Goal: Find specific page/section: Find specific page/section

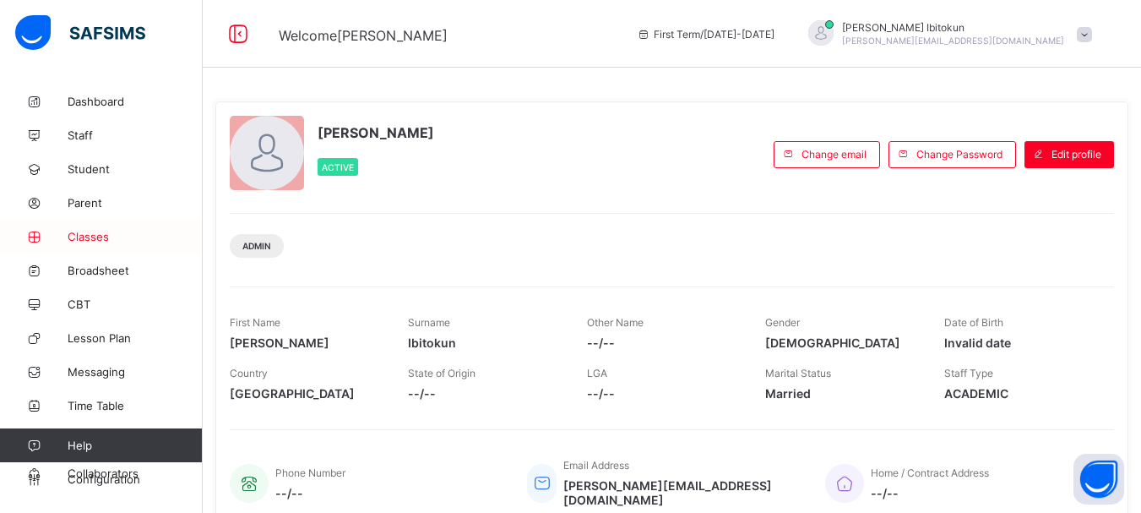
click at [93, 234] on span "Classes" at bounding box center [135, 237] width 135 height 14
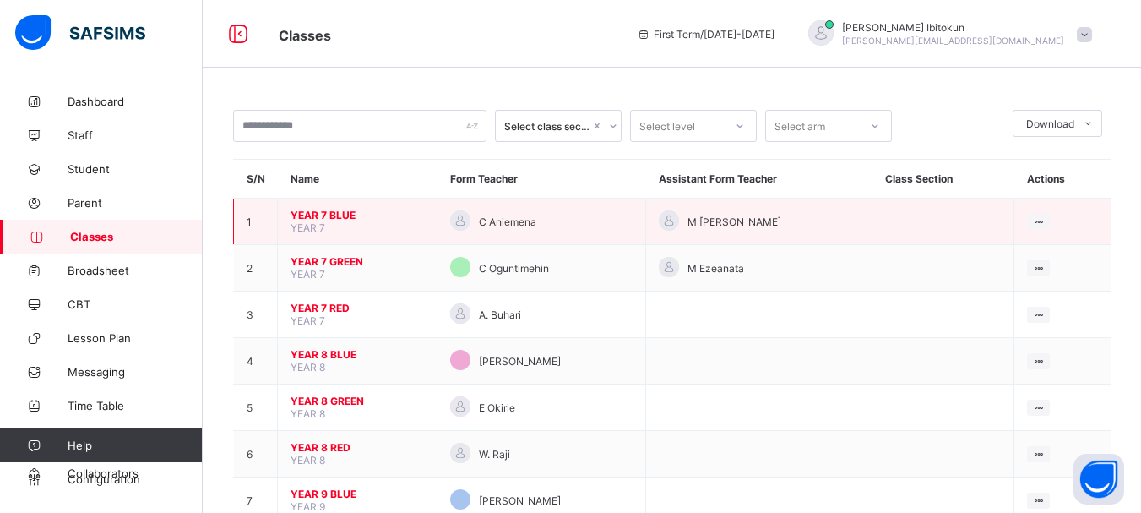
click at [308, 215] on span "YEAR 7 BLUE" at bounding box center [357, 215] width 133 height 13
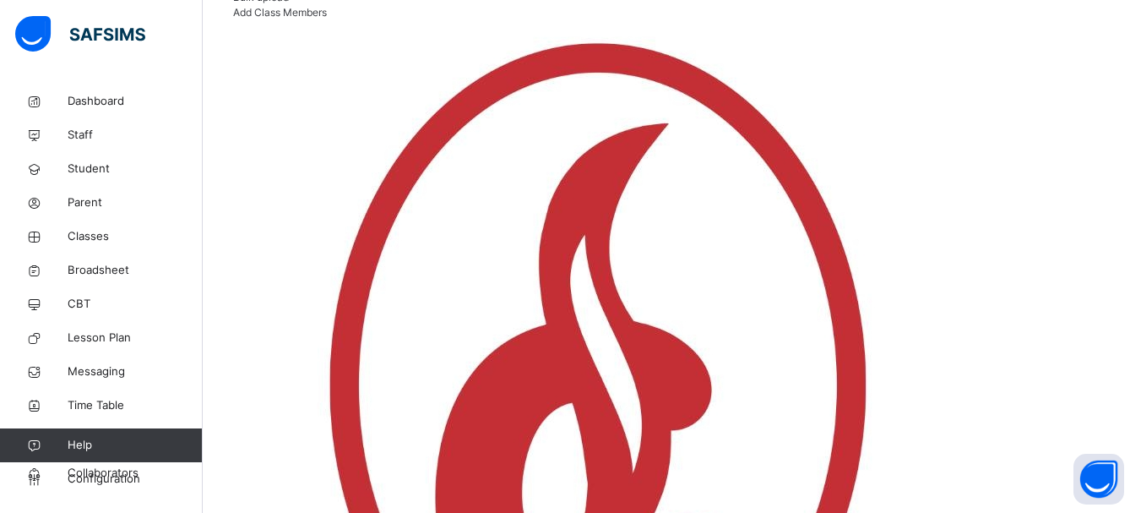
scroll to position [395, 0]
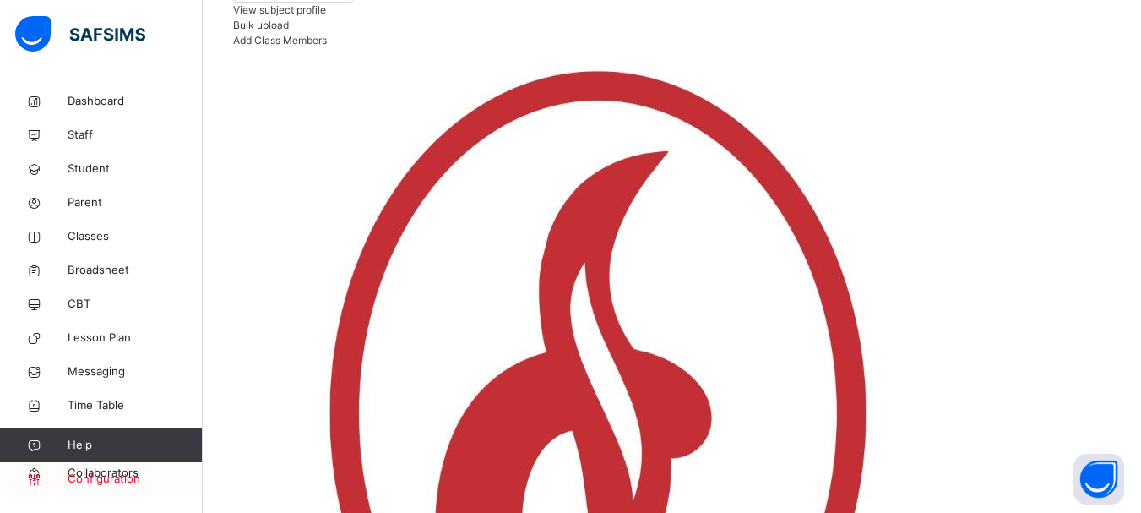
click at [102, 474] on span "Configuration" at bounding box center [135, 479] width 134 height 17
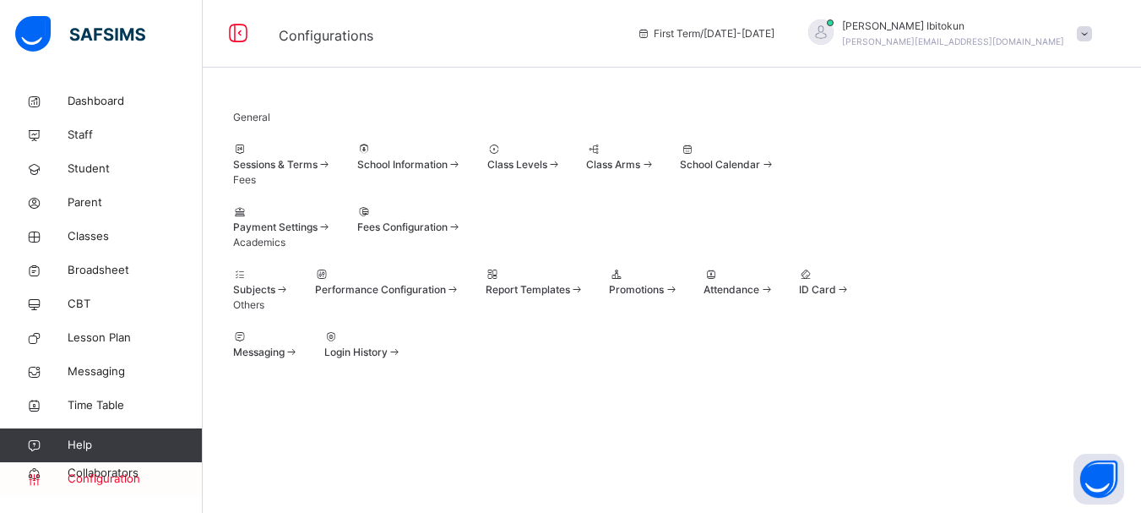
scroll to position [191, 0]
click at [678, 267] on div at bounding box center [643, 274] width 69 height 15
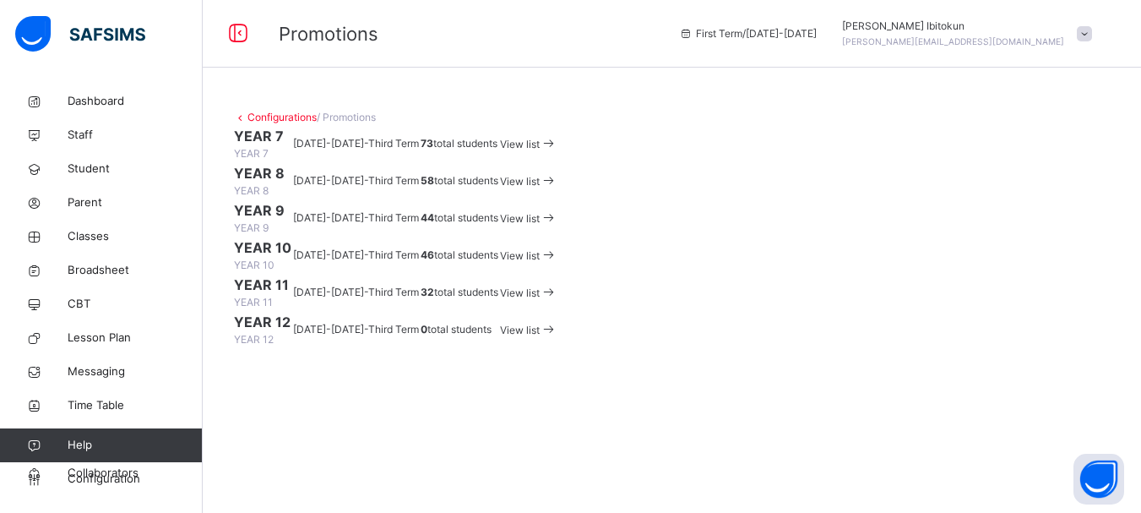
click at [540, 150] on span "View list" at bounding box center [520, 144] width 40 height 13
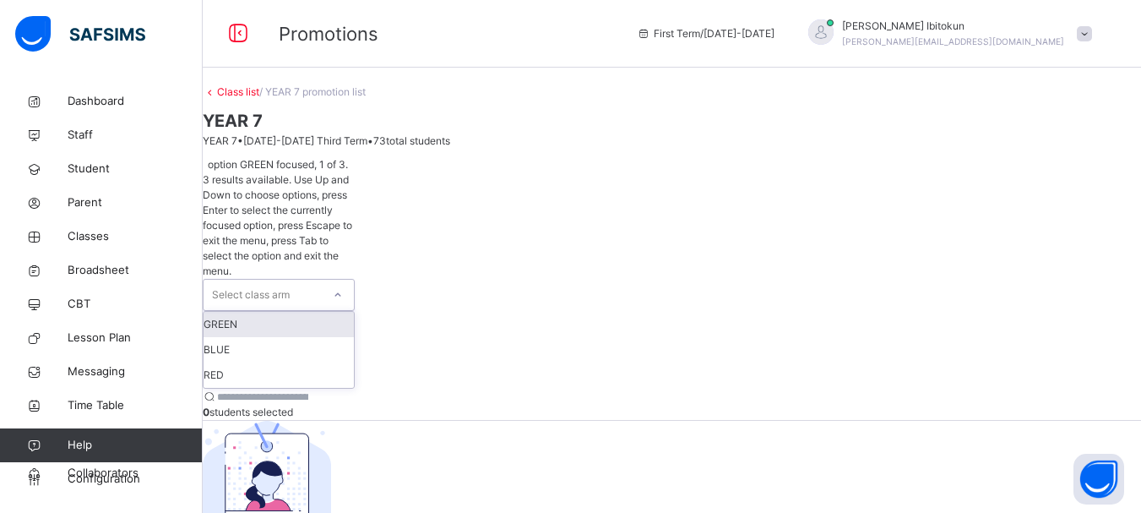
click at [343, 286] on icon at bounding box center [338, 294] width 10 height 17
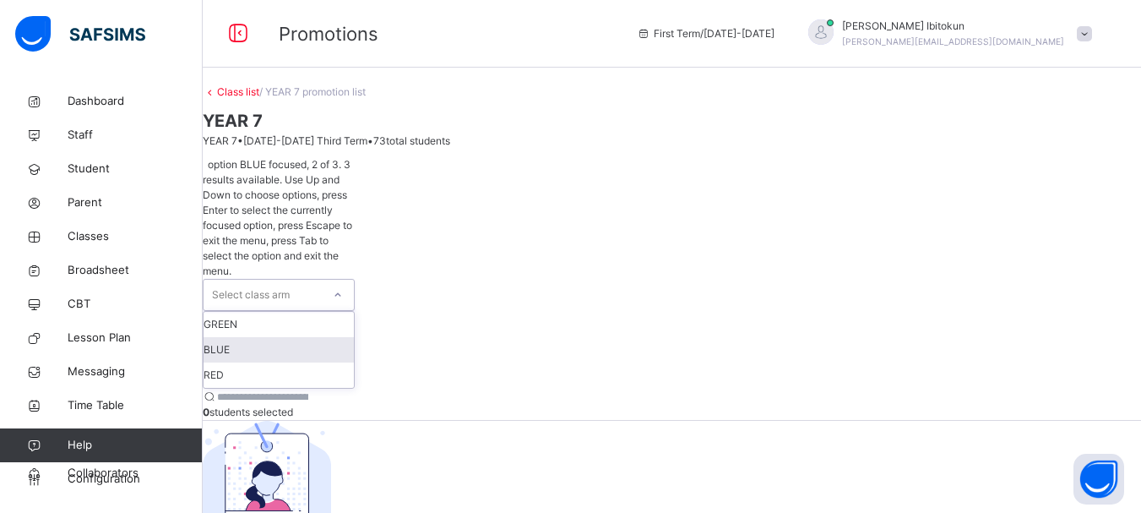
click at [271, 337] on div "BLUE" at bounding box center [279, 349] width 150 height 25
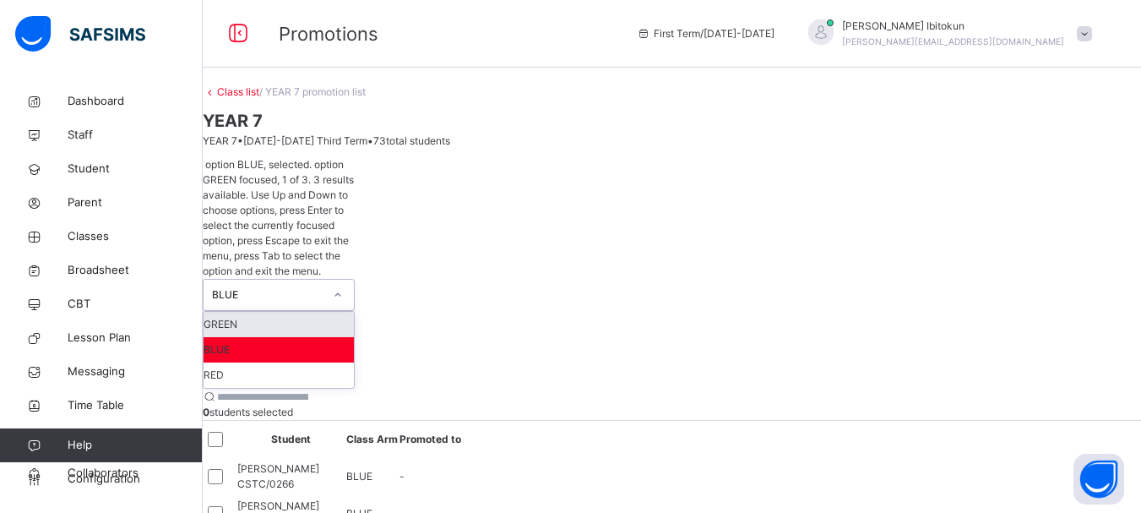
click at [352, 281] on div at bounding box center [338, 294] width 29 height 27
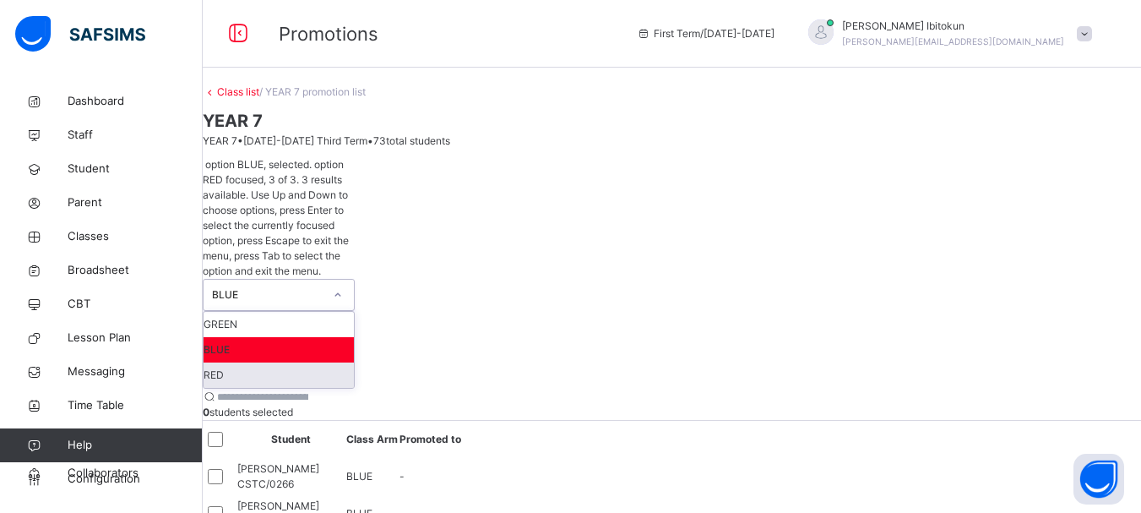
click at [253, 362] on div "RED" at bounding box center [279, 374] width 150 height 25
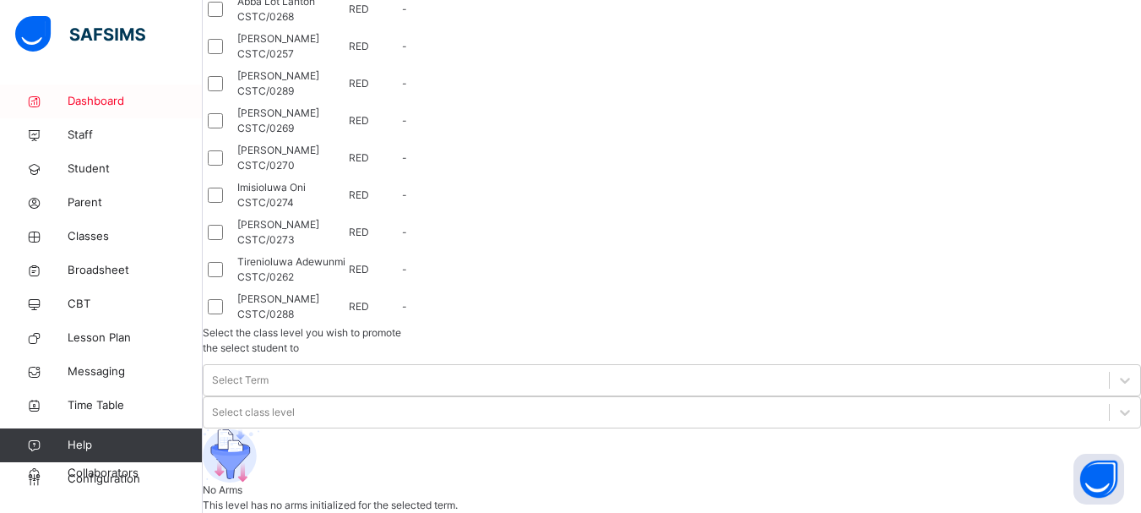
scroll to position [1331, 0]
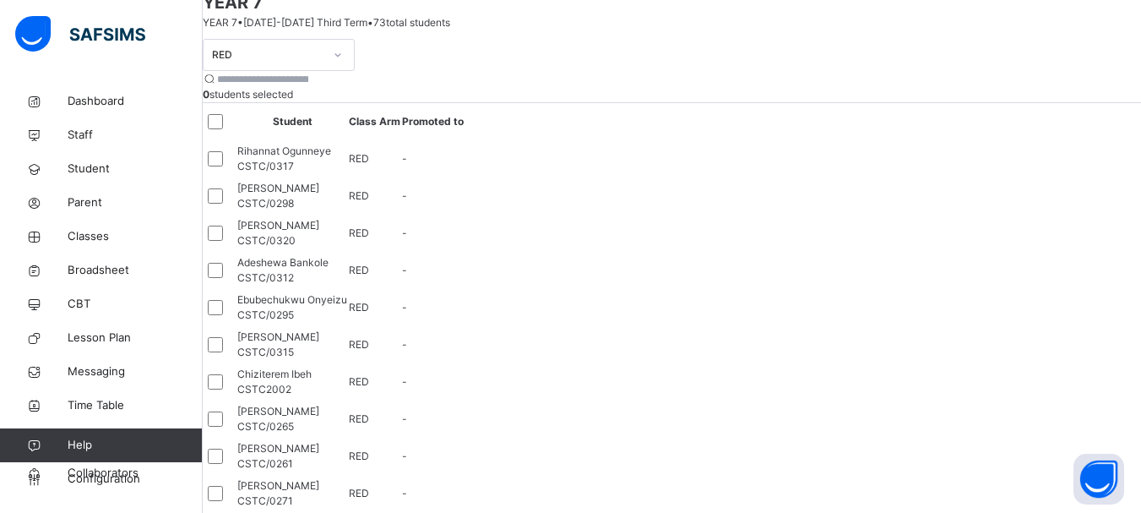
scroll to position [0, 0]
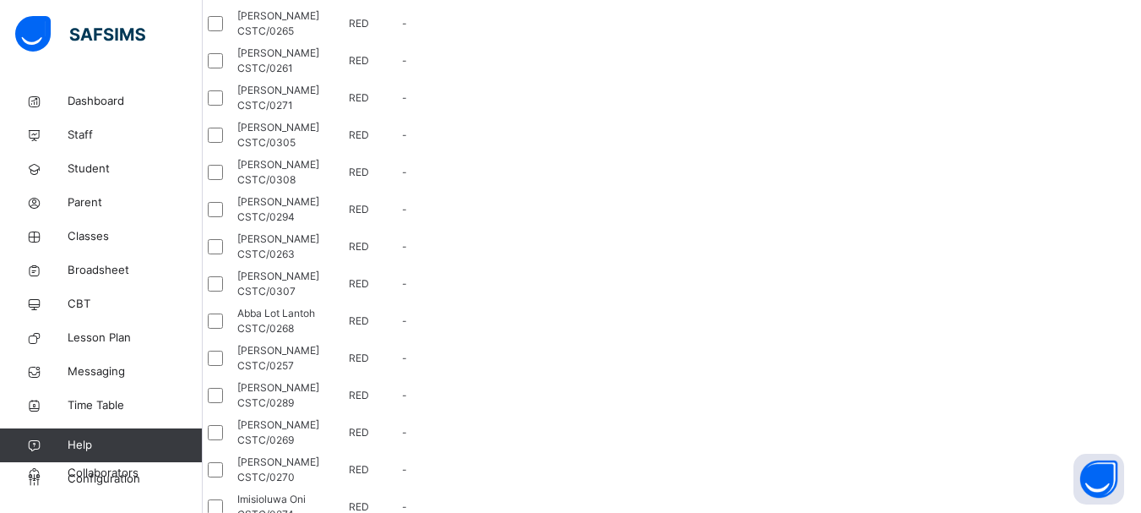
scroll to position [530, 0]
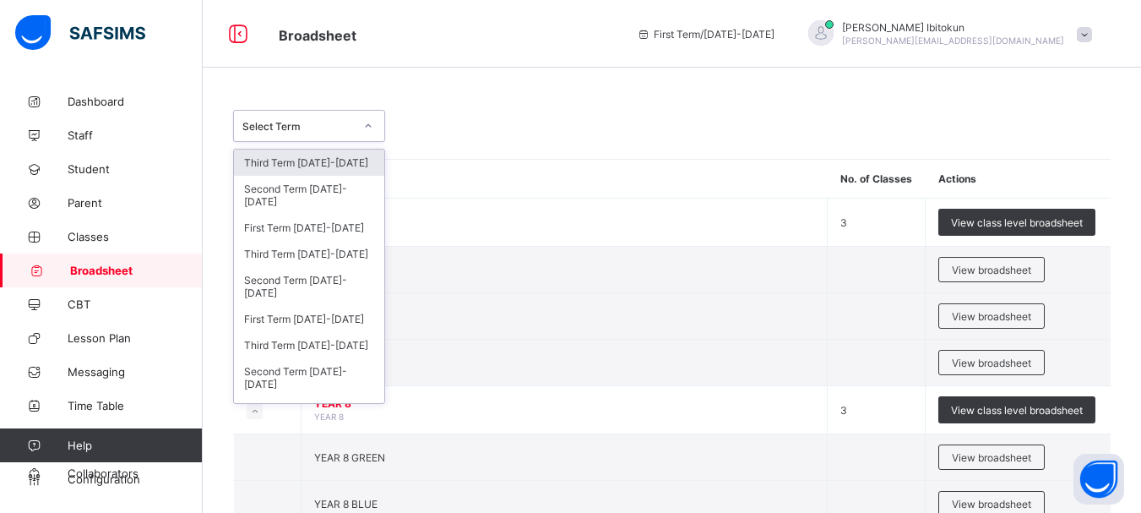
click at [321, 126] on div "Select Term" at bounding box center [298, 126] width 112 height 13
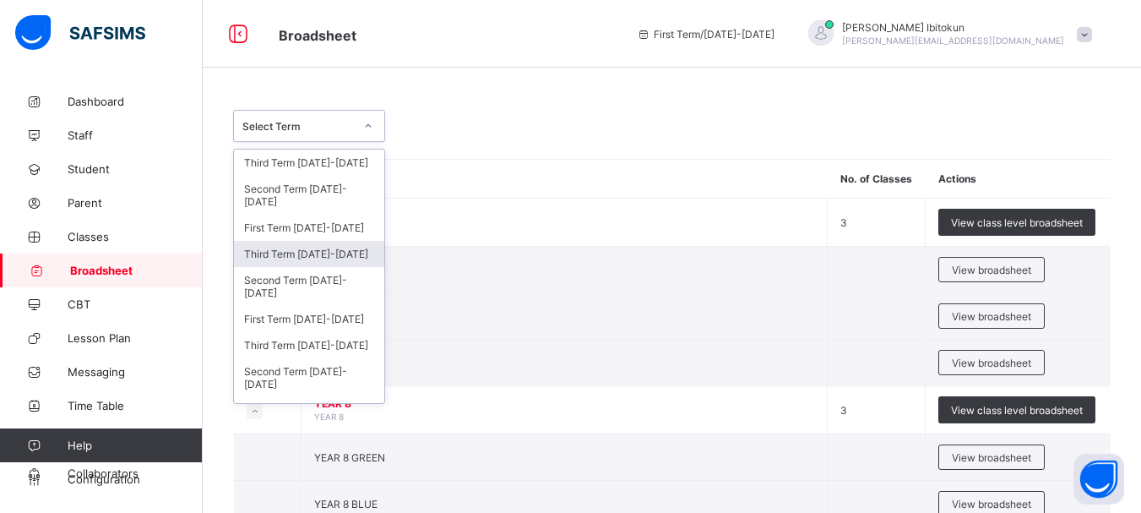
click at [309, 248] on div "Third Term [DATE]-[DATE]" at bounding box center [309, 254] width 150 height 26
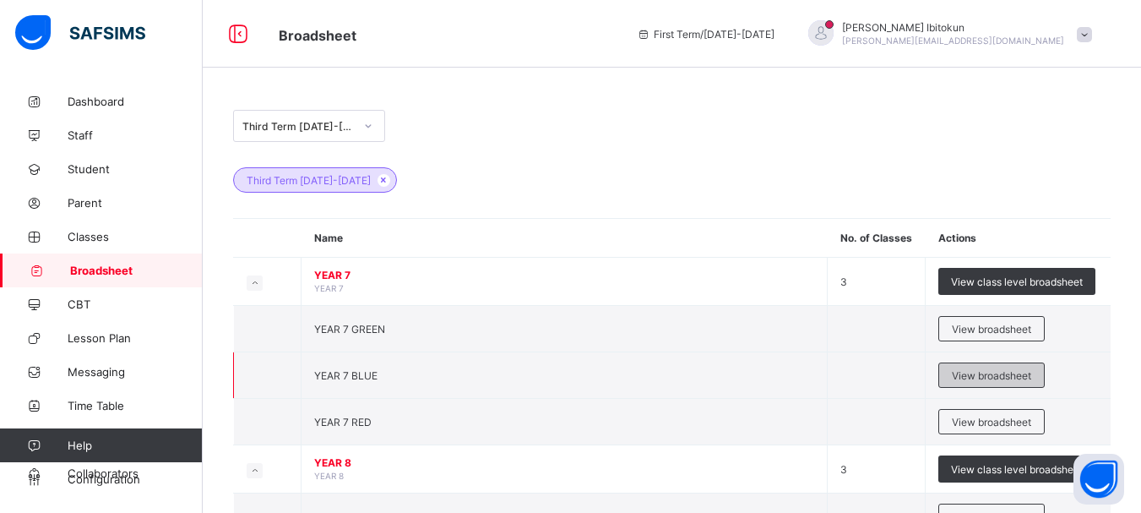
click at [976, 373] on span "View broadsheet" at bounding box center [991, 375] width 79 height 13
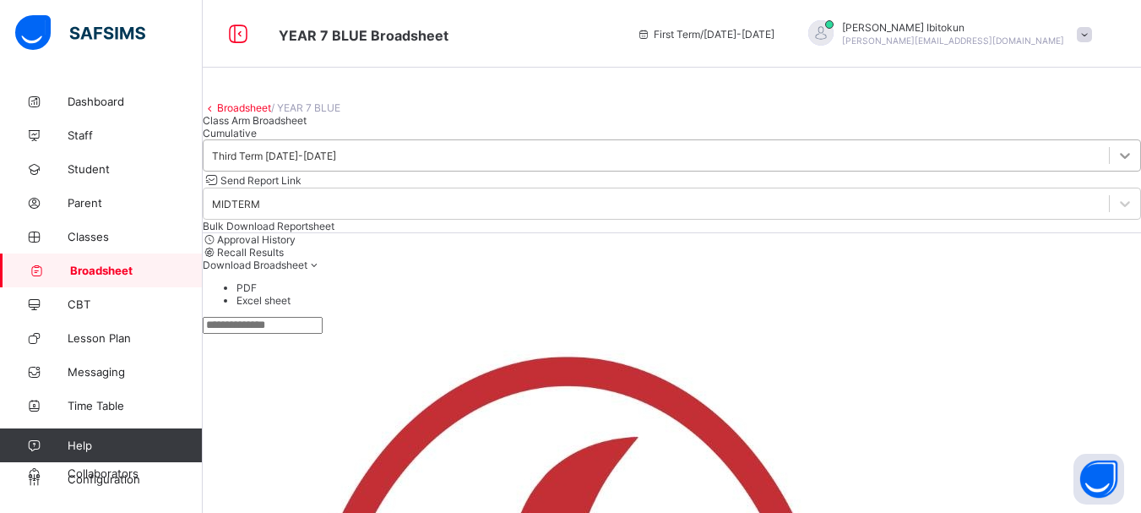
click at [1110, 171] on div at bounding box center [1125, 155] width 30 height 30
click at [602, 139] on div "Class Arm Broadsheet Cumulative" at bounding box center [672, 126] width 939 height 25
click at [247, 114] on link "Broadsheet" at bounding box center [244, 107] width 54 height 13
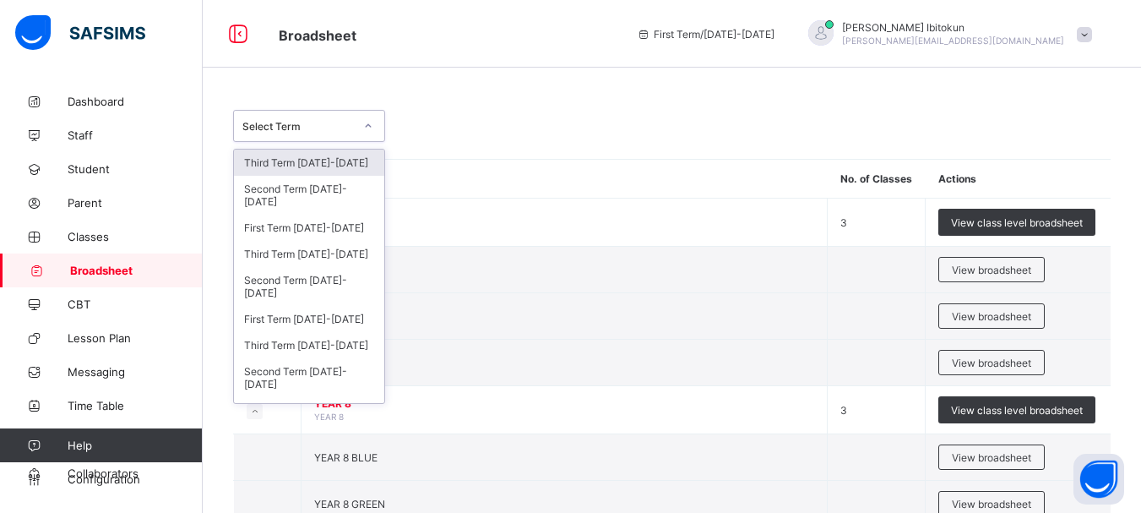
click at [350, 117] on div "Select Term" at bounding box center [293, 126] width 118 height 24
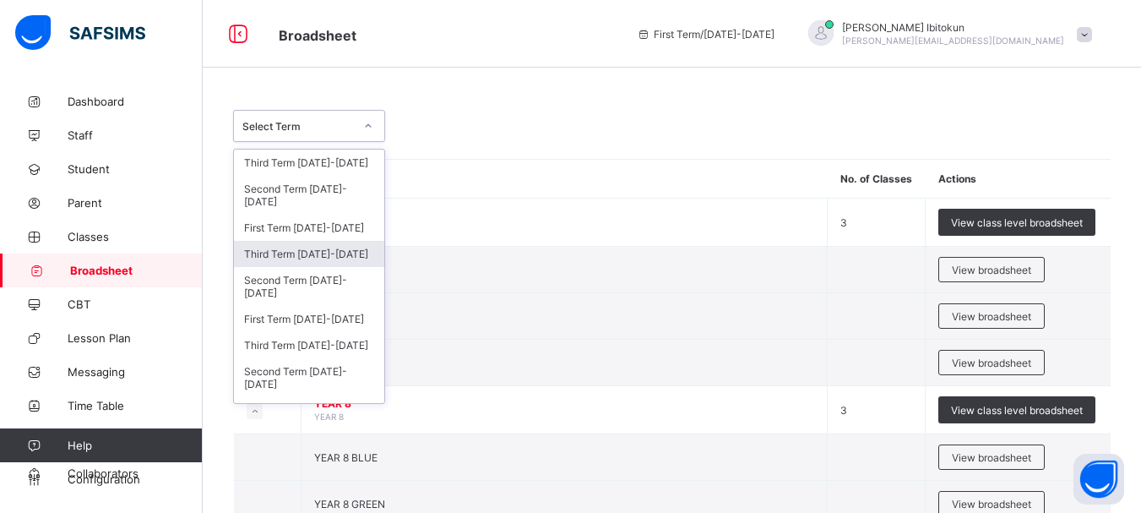
click at [307, 257] on div "Third Term [DATE]-[DATE]" at bounding box center [309, 254] width 150 height 26
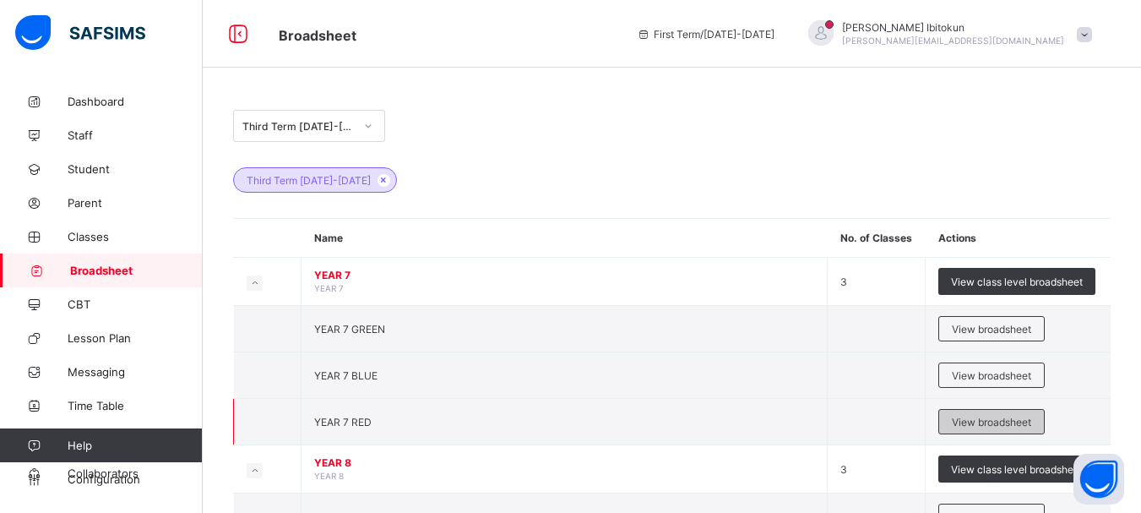
click at [985, 414] on div "View broadsheet" at bounding box center [992, 421] width 106 height 25
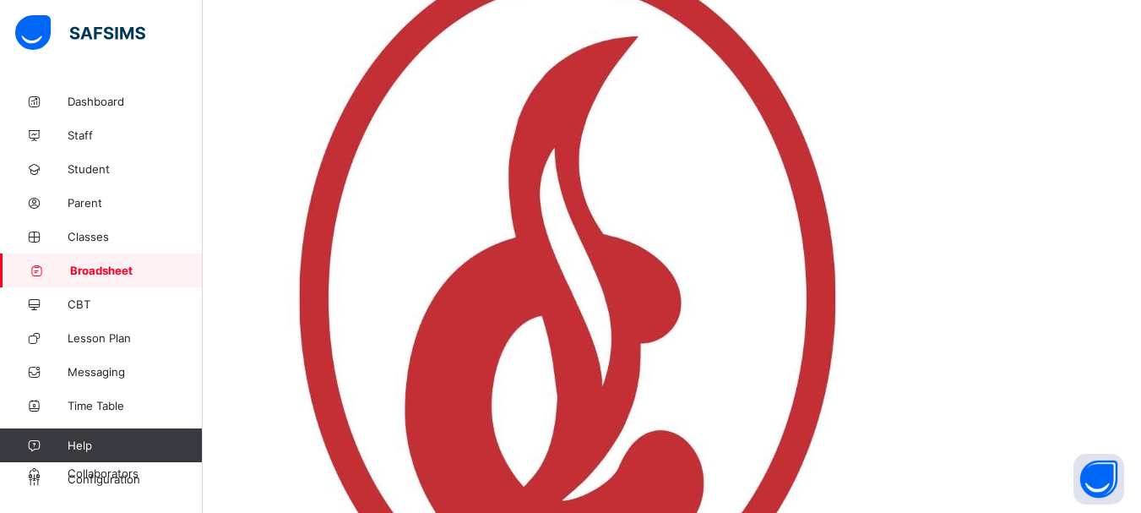
scroll to position [1005, 0]
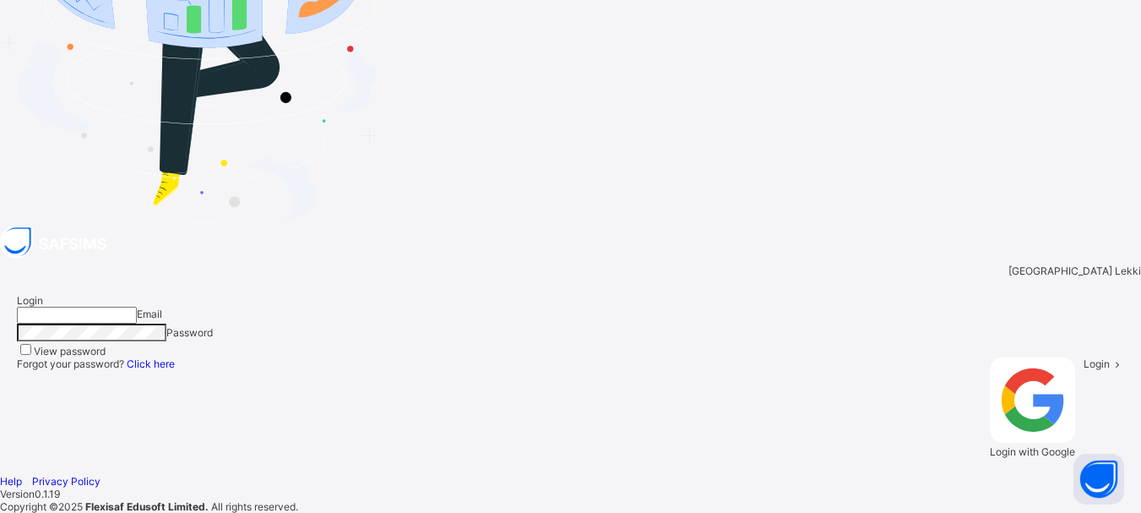
type input "**********"
